Goal: Answer question/provide support

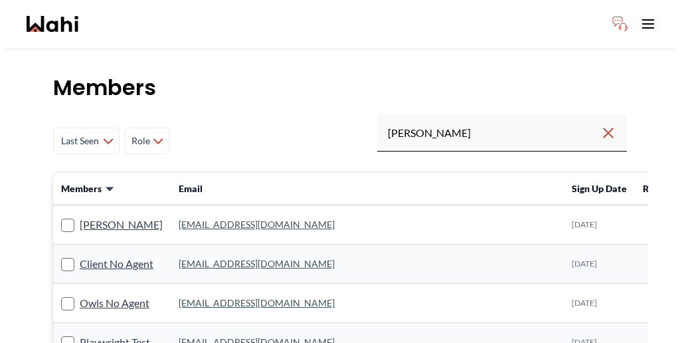
type input "[PERSON_NAME]"
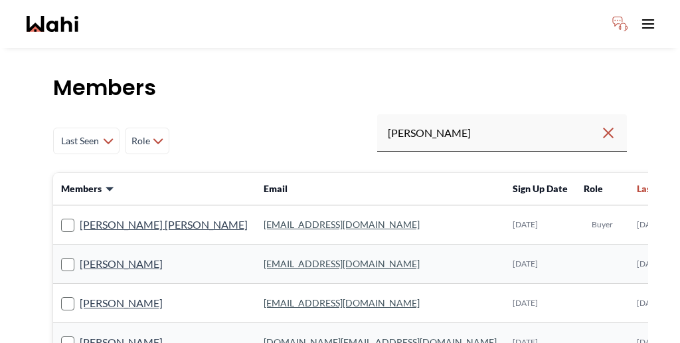
click at [95, 216] on label "[PERSON_NAME] [PERSON_NAME]" at bounding box center [154, 224] width 187 height 17
click at [61, 216] on input "[PERSON_NAME] [PERSON_NAME]" at bounding box center [61, 220] width 0 height 9
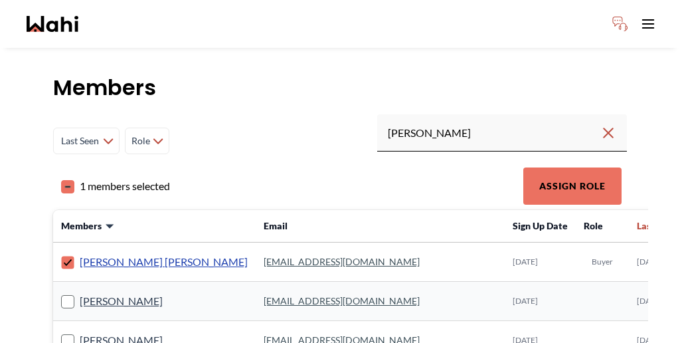
click at [96, 253] on link "[PERSON_NAME] [PERSON_NAME]" at bounding box center [164, 261] width 168 height 17
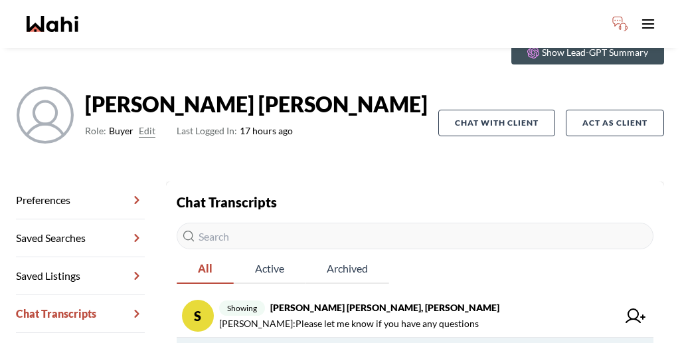
scroll to position [64, 0]
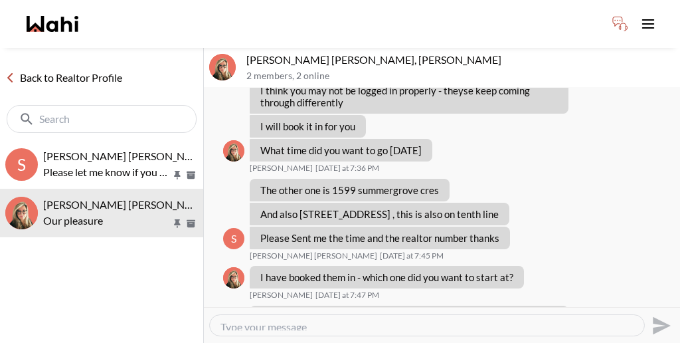
scroll to position [934, 0]
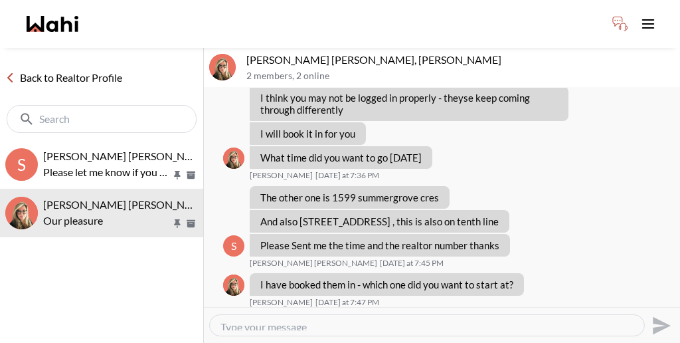
drag, startPoint x: 379, startPoint y: 137, endPoint x: 298, endPoint y: 141, distance: 81.1
click at [298, 318] on p "I want to see 1599 summergrove cres at 330 pm as we lived close by. , so [STREE…" at bounding box center [408, 336] width 297 height 36
copy p "1599 summergrove cres"
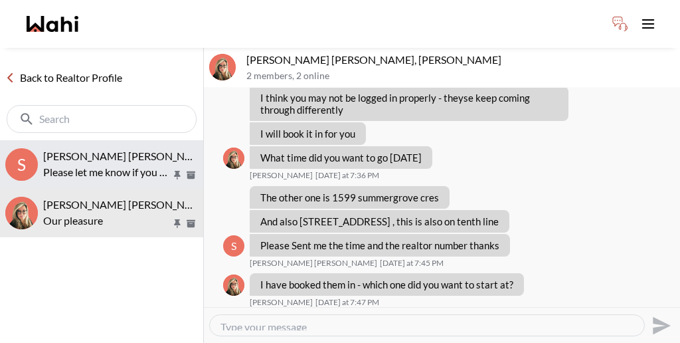
click at [113, 164] on p "Please let me know if you have any questions" at bounding box center [107, 172] width 128 height 16
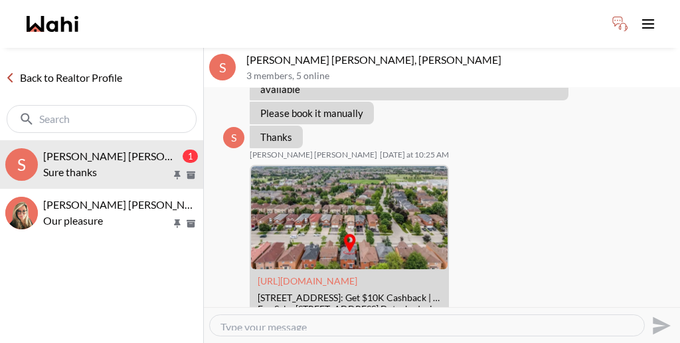
scroll to position [947, 0]
